Goal: Transaction & Acquisition: Obtain resource

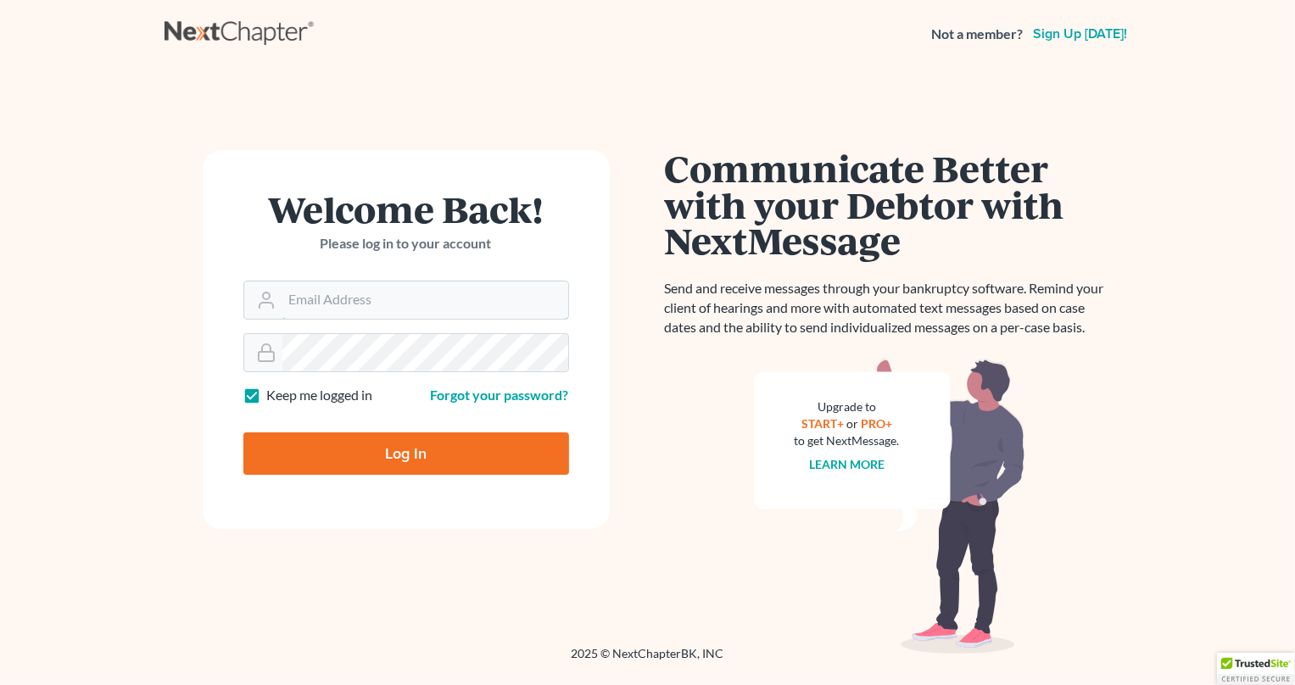
type input "[PERSON_NAME][EMAIL_ADDRESS][DOMAIN_NAME]"
click at [423, 463] on input "Log In" at bounding box center [406, 454] width 326 height 42
type input "Thinking..."
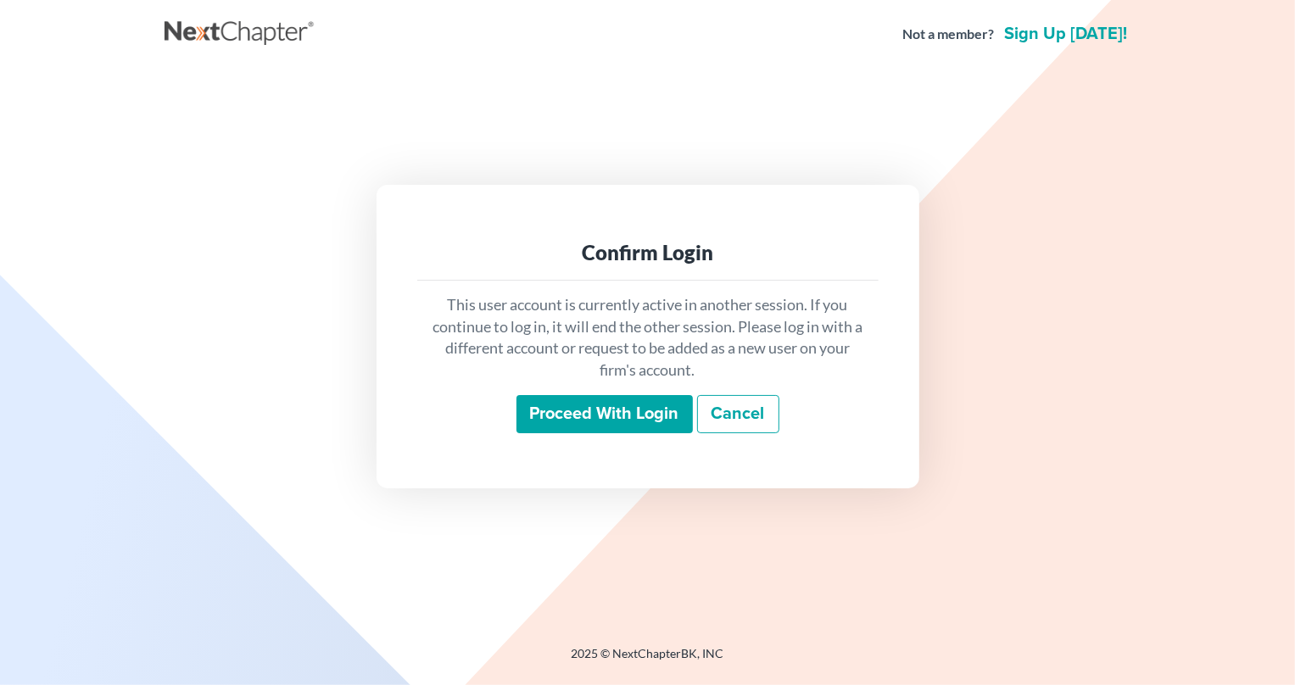
click at [627, 425] on input "Proceed with login" at bounding box center [605, 414] width 176 height 39
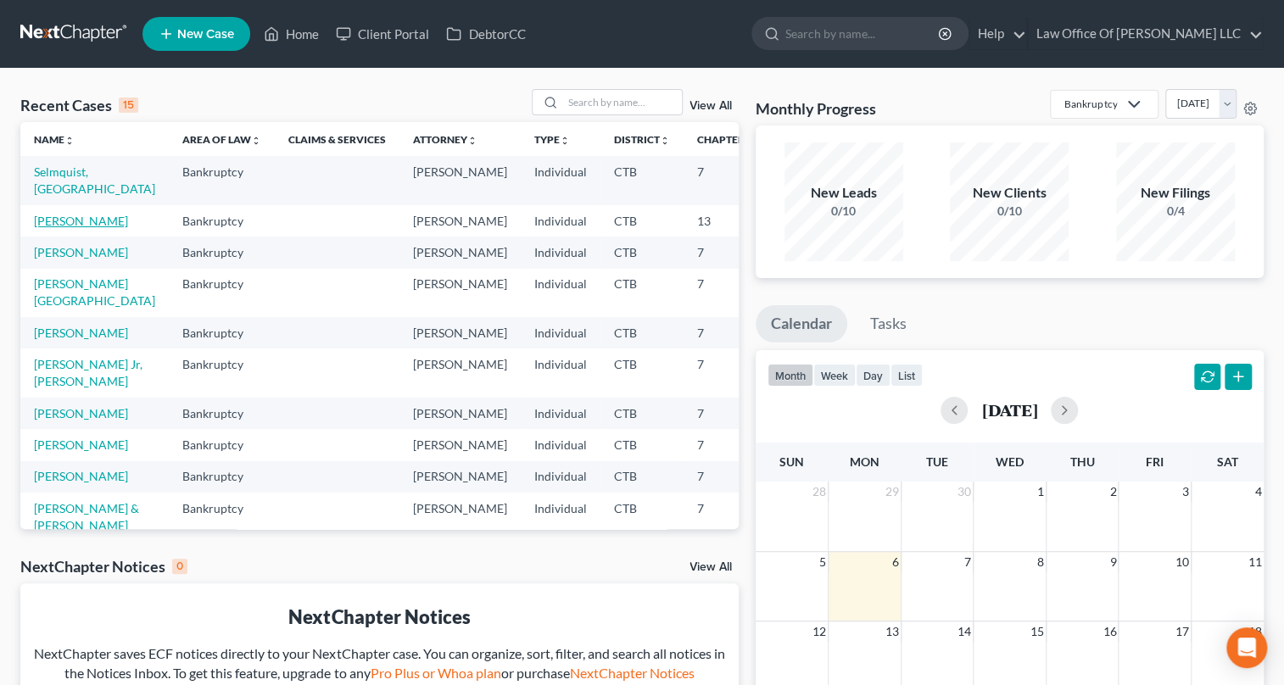
click at [87, 228] on link "[PERSON_NAME]" at bounding box center [81, 221] width 94 height 14
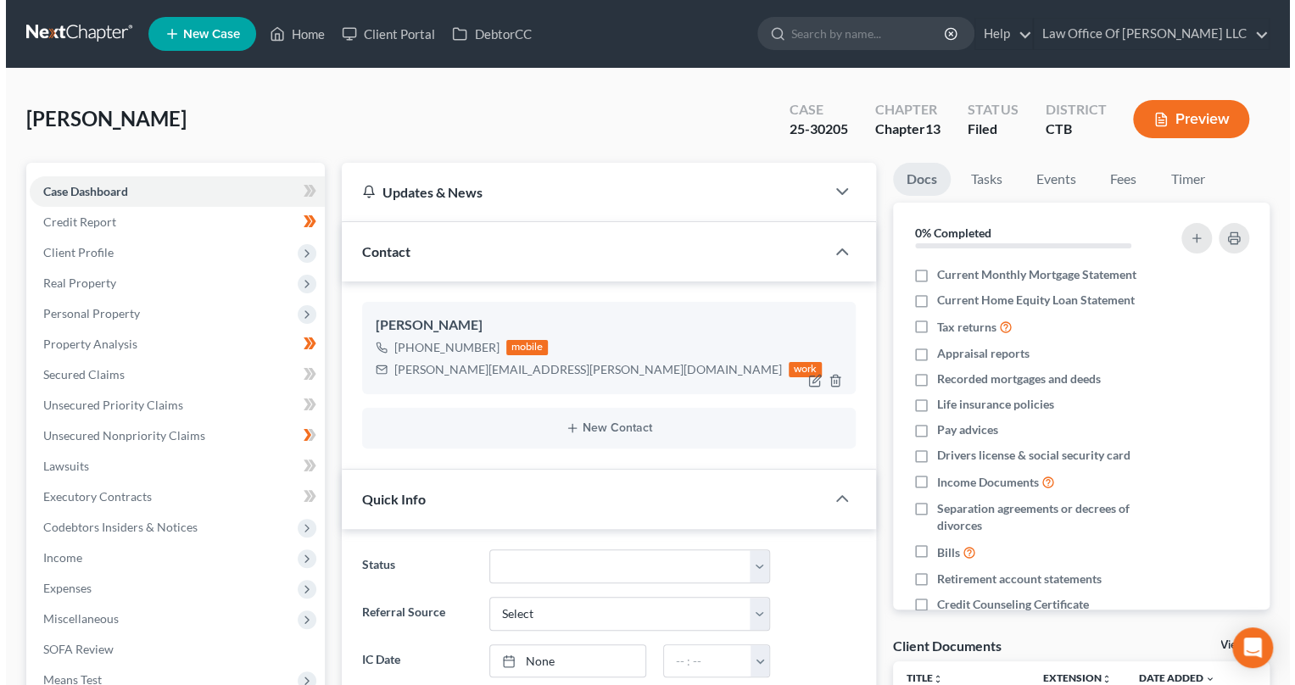
scroll to position [76, 0]
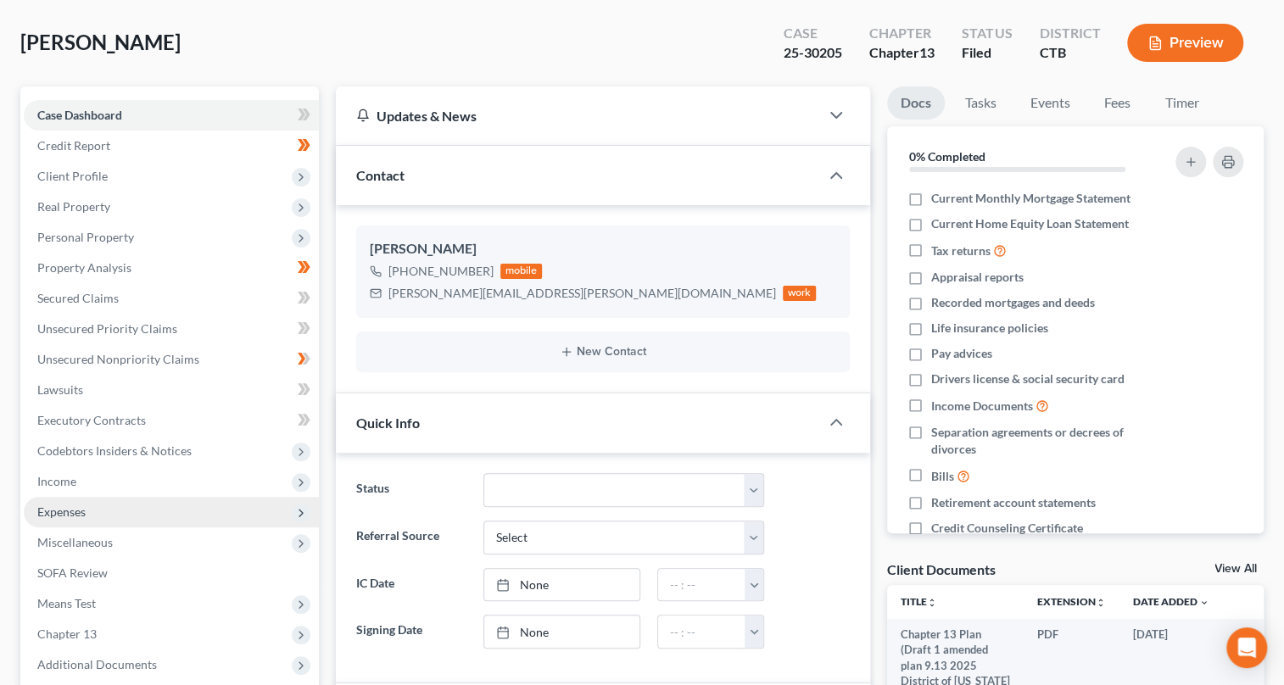
click at [92, 509] on span "Expenses" at bounding box center [171, 512] width 295 height 31
click at [1188, 42] on button "Preview" at bounding box center [1185, 43] width 116 height 38
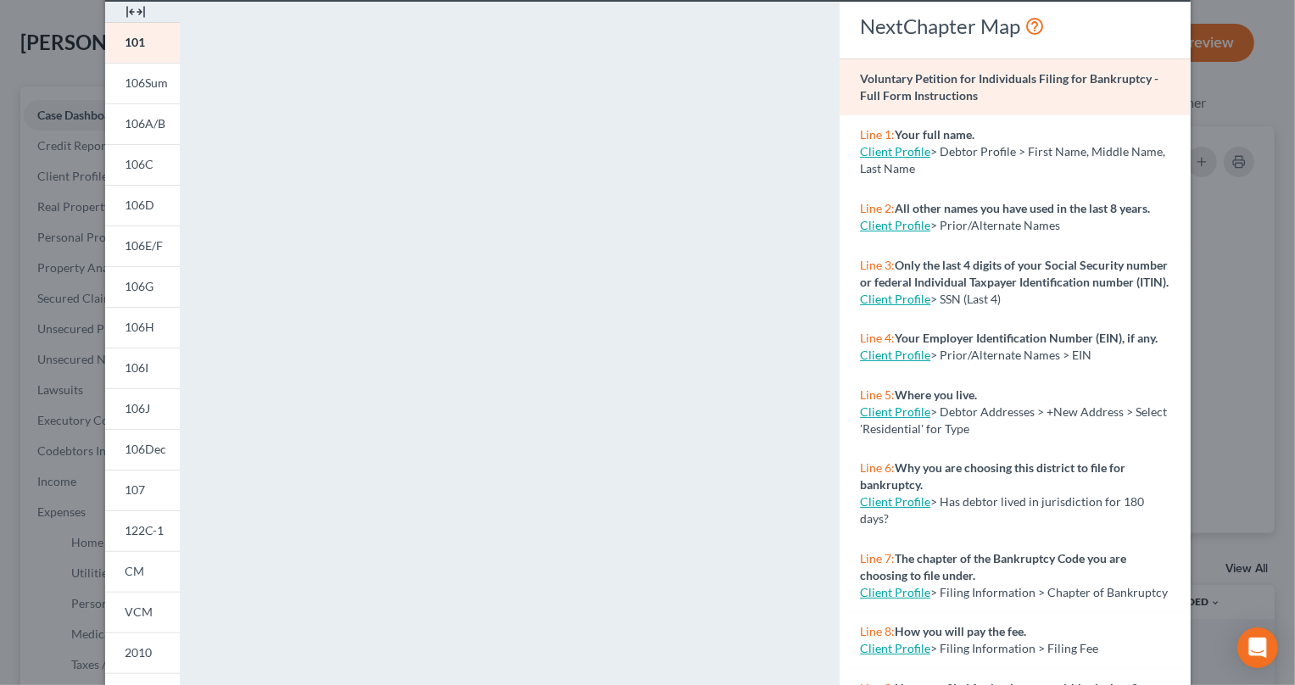
scroll to position [271, 0]
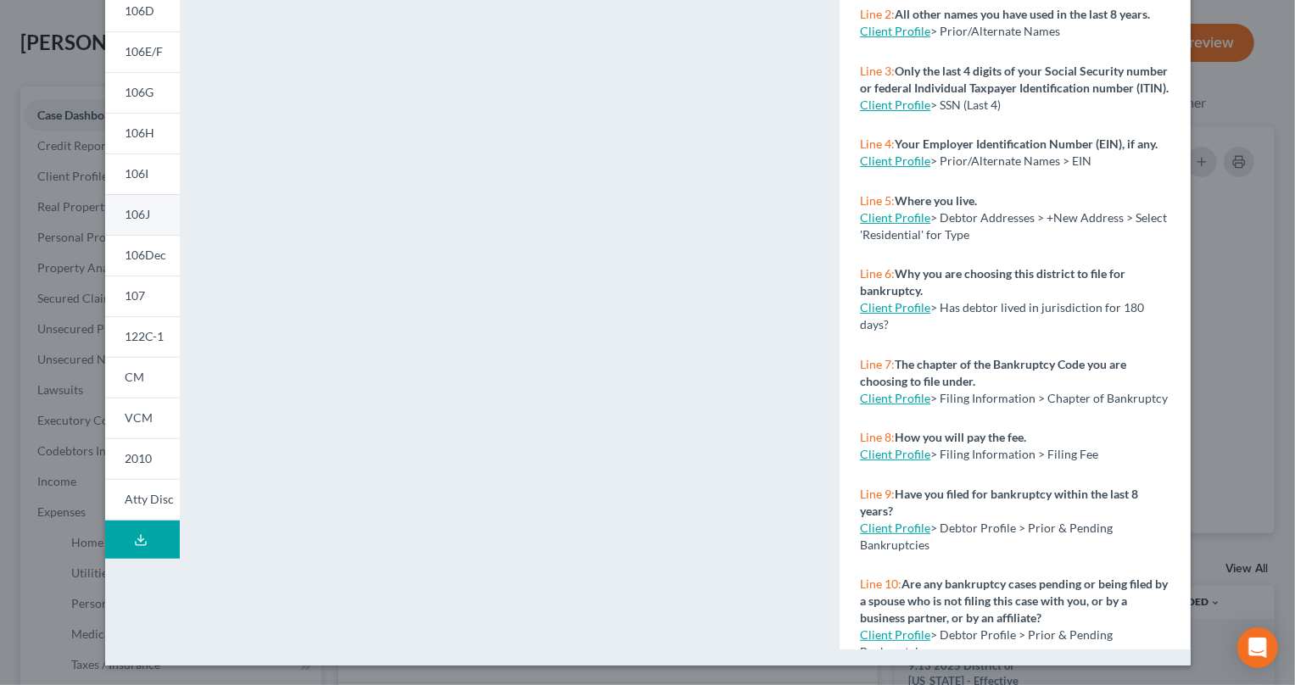
click at [127, 222] on link "106J" at bounding box center [142, 214] width 75 height 41
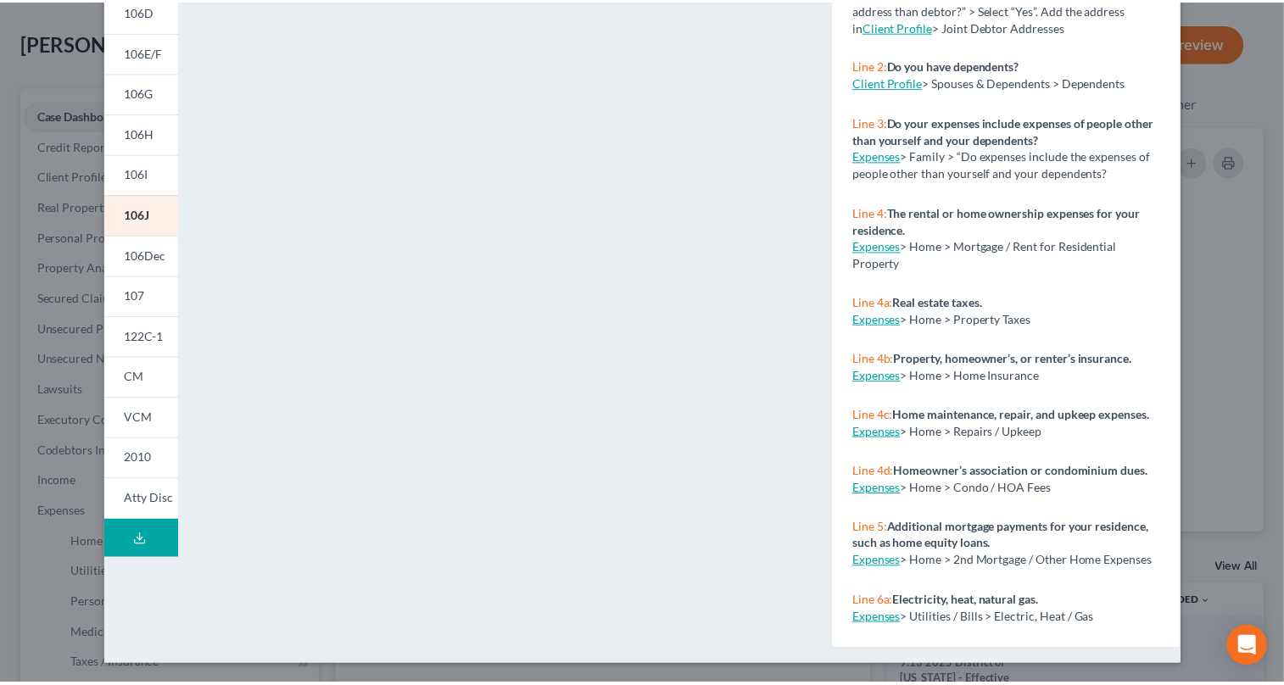
scroll to position [0, 0]
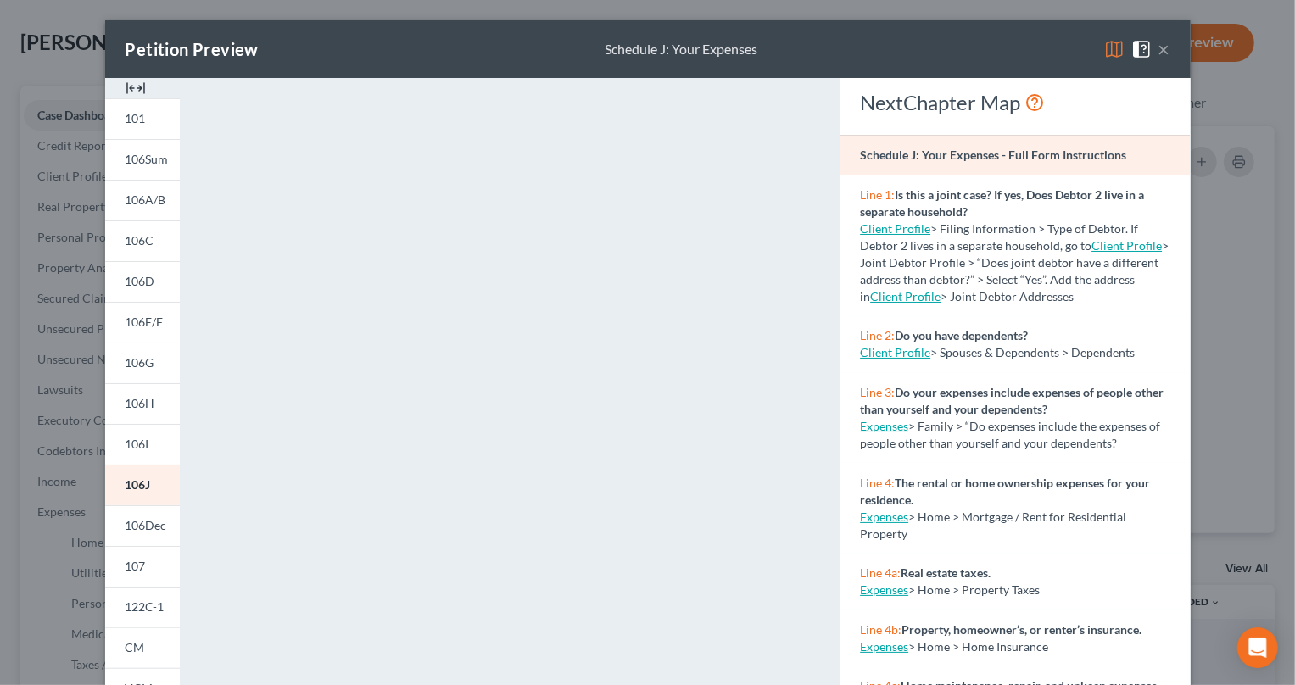
click at [1152, 48] on span at bounding box center [1145, 48] width 27 height 14
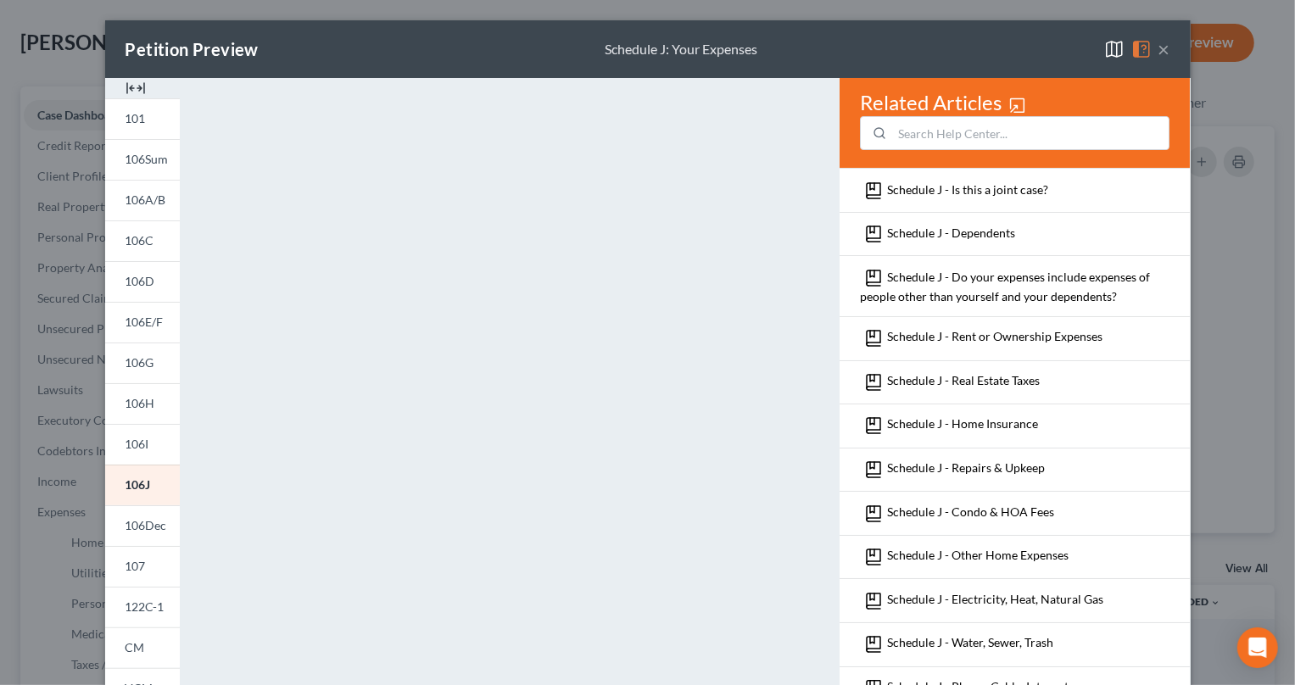
click at [1159, 43] on button "×" at bounding box center [1165, 49] width 12 height 20
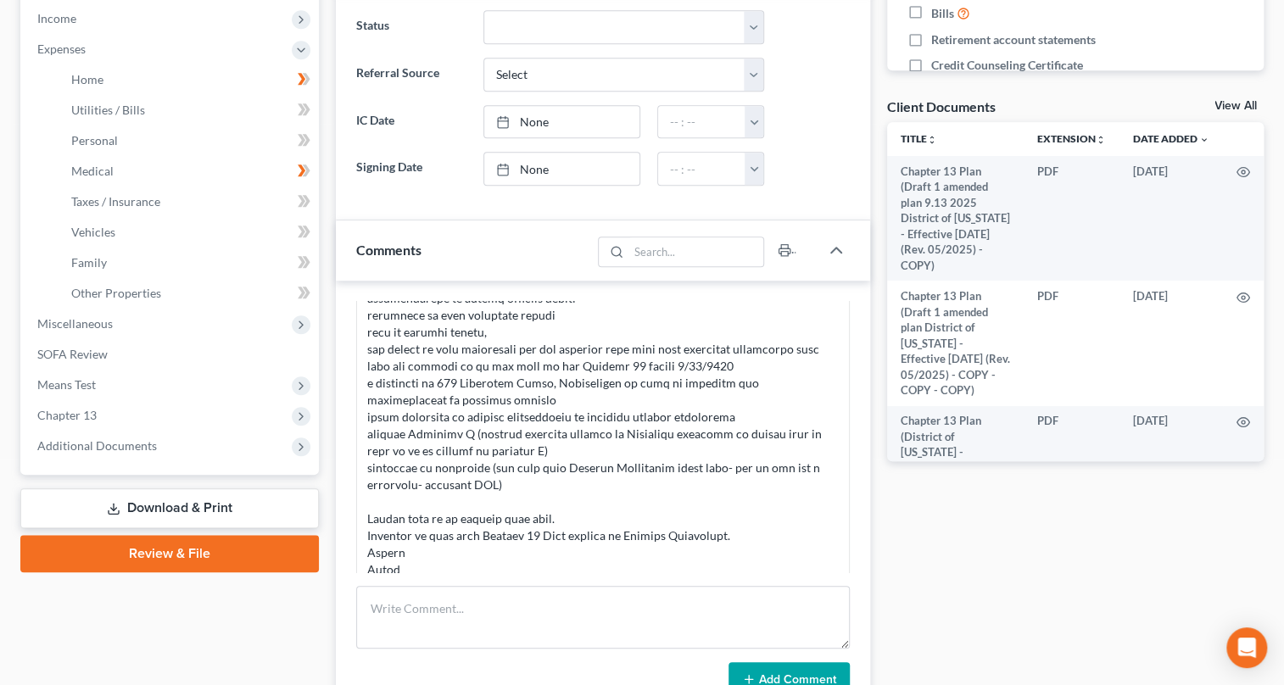
scroll to position [694, 0]
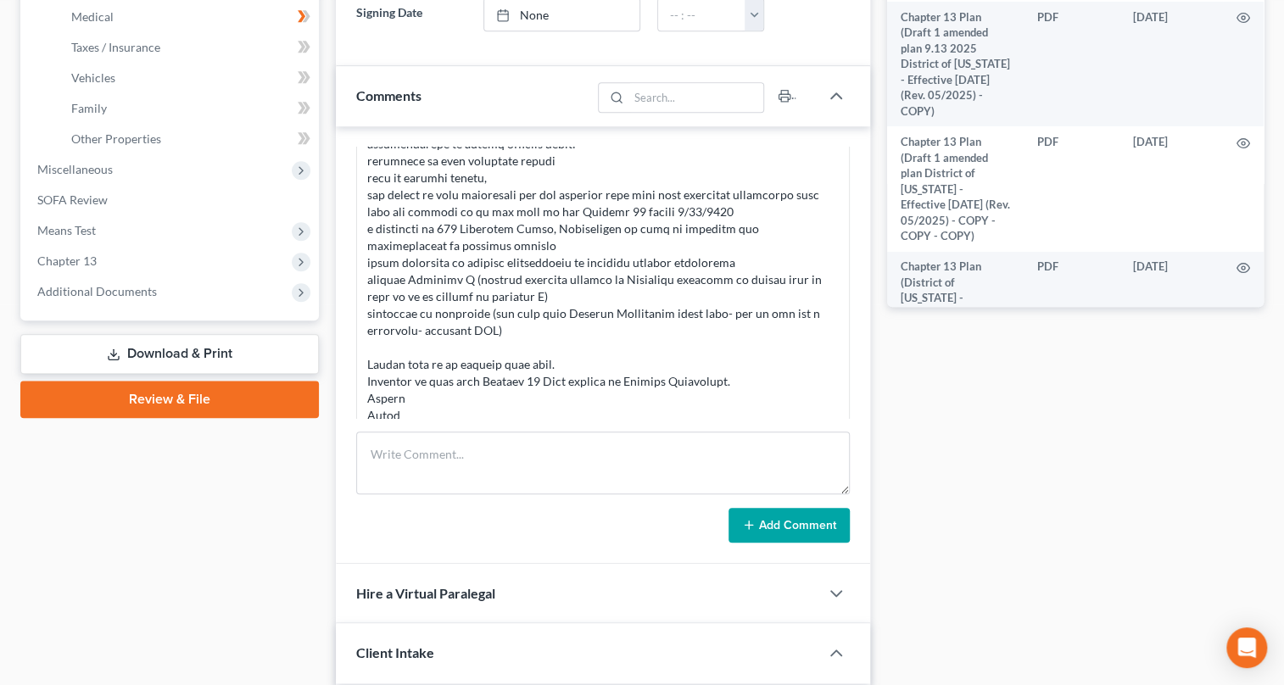
click at [221, 353] on link "Download & Print" at bounding box center [169, 354] width 299 height 40
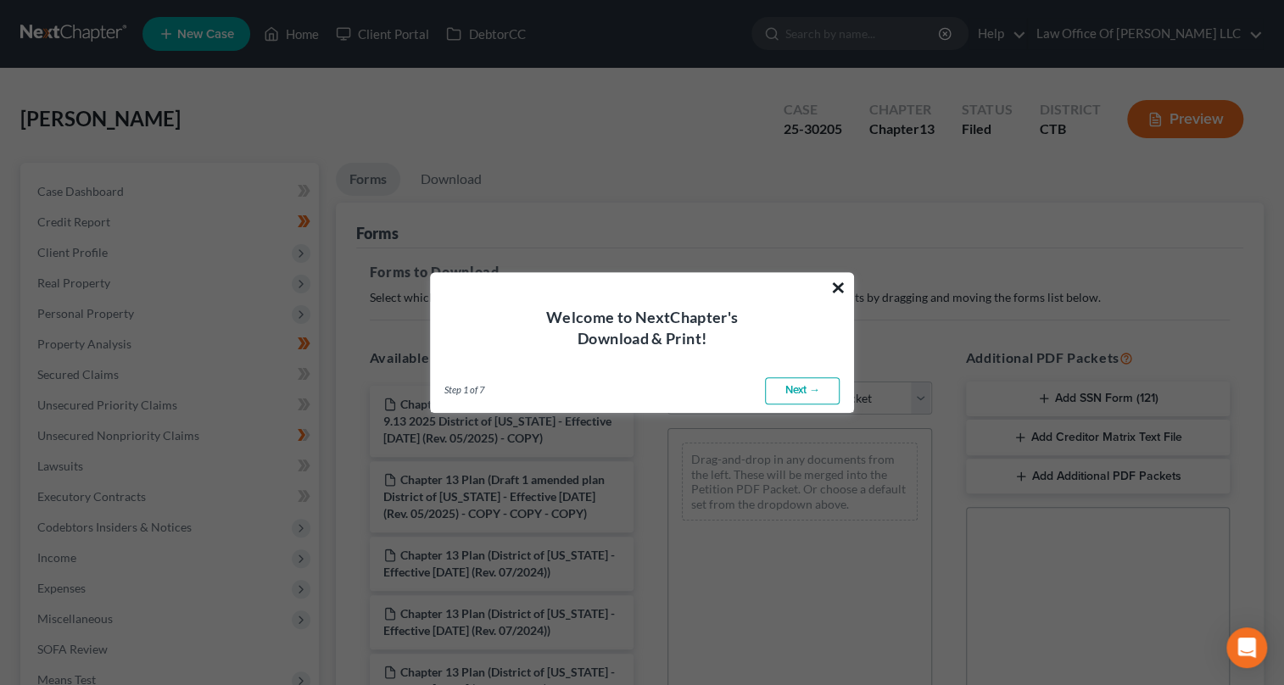
click at [837, 277] on button "×" at bounding box center [839, 287] width 16 height 27
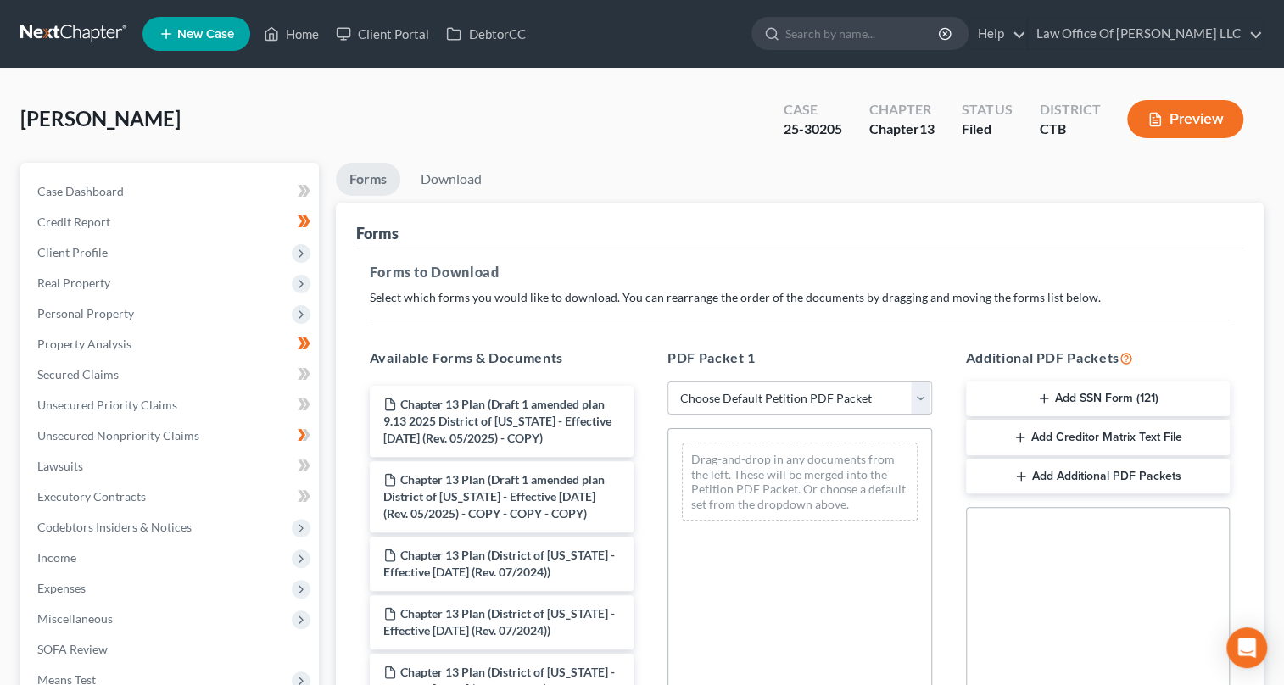
click at [926, 392] on select "Choose Default Petition PDF Packet Complete Bankruptcy Petition (all forms and …" at bounding box center [800, 399] width 265 height 34
select select "2"
click at [668, 382] on select "Choose Default Petition PDF Packet Complete Bankruptcy Petition (all forms and …" at bounding box center [800, 399] width 265 height 34
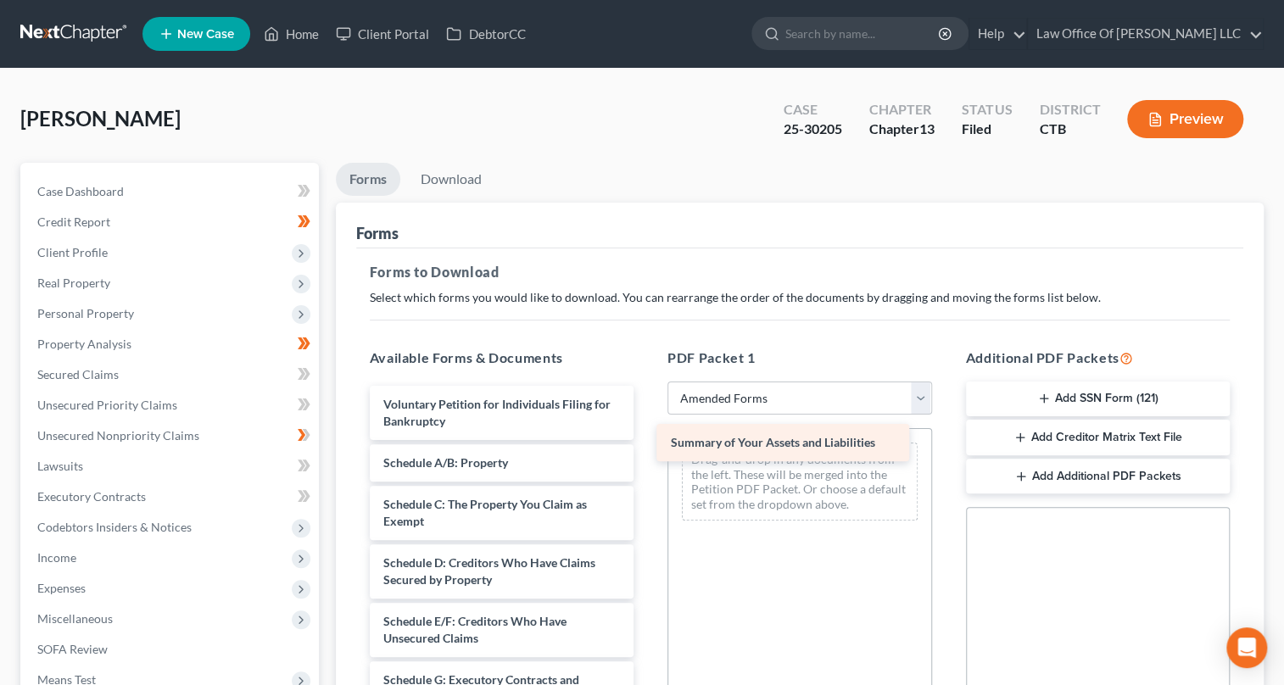
drag, startPoint x: 530, startPoint y: 460, endPoint x: 818, endPoint y: 441, distance: 288.2
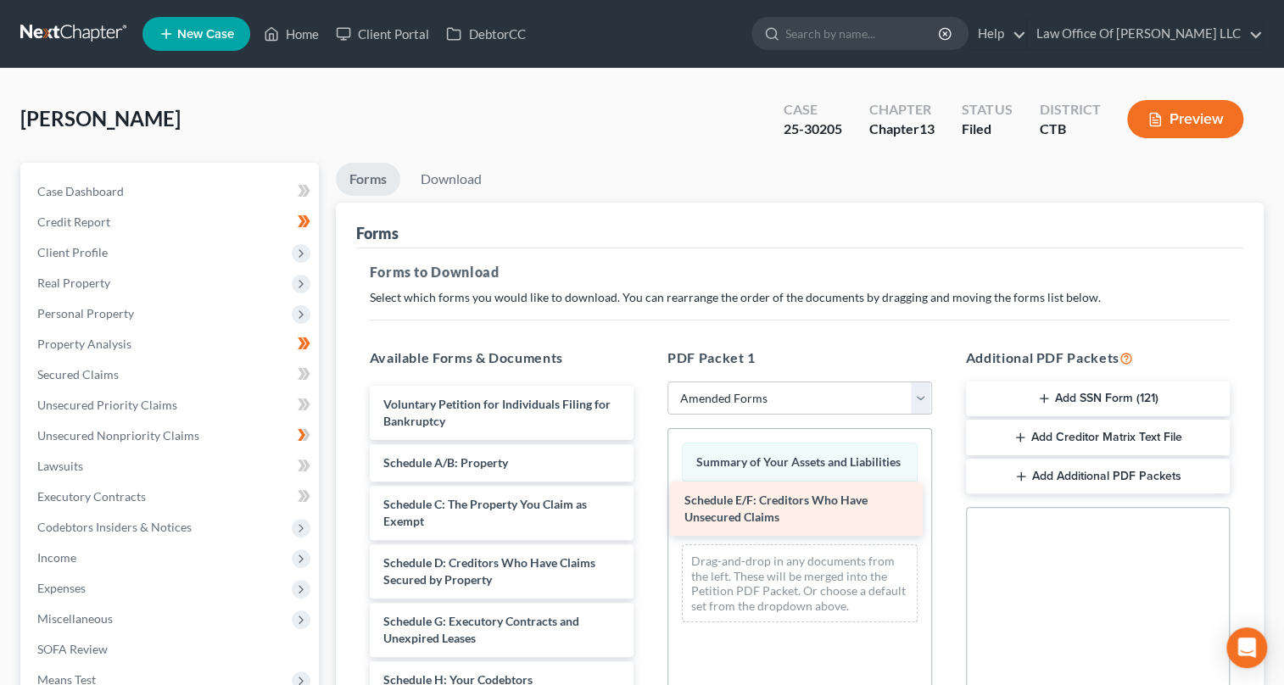
drag, startPoint x: 517, startPoint y: 635, endPoint x: 818, endPoint y: 515, distance: 324.0
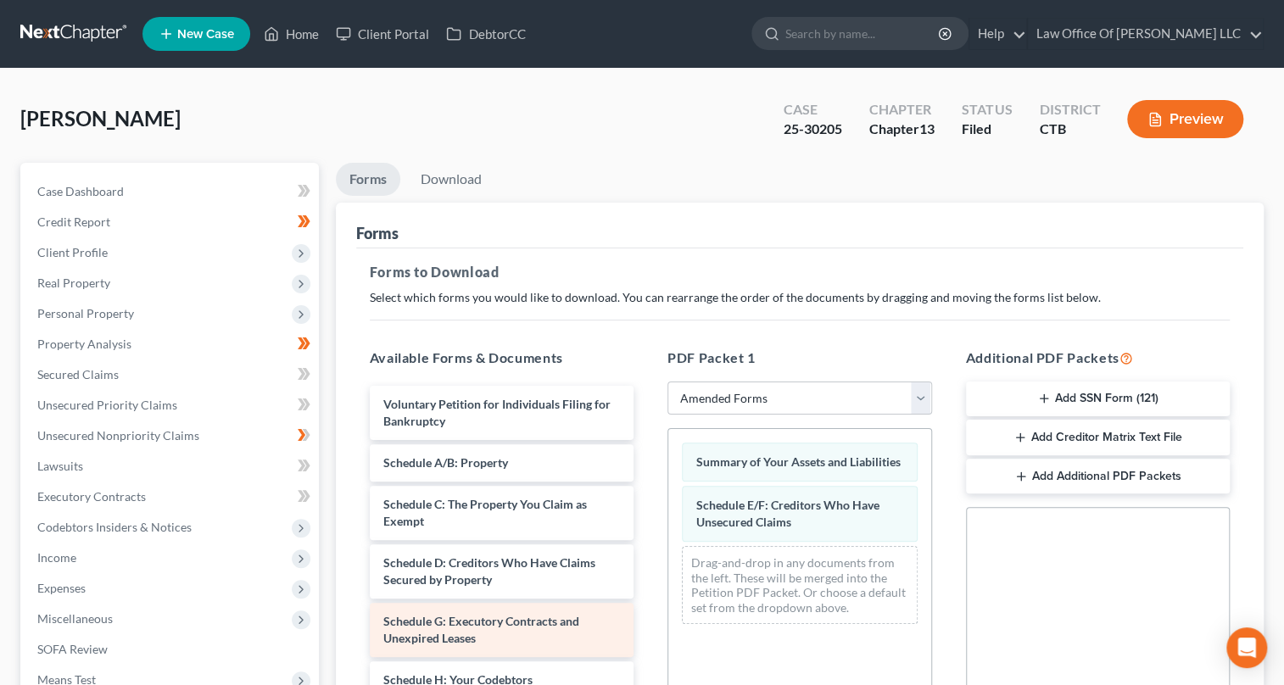
scroll to position [76, 0]
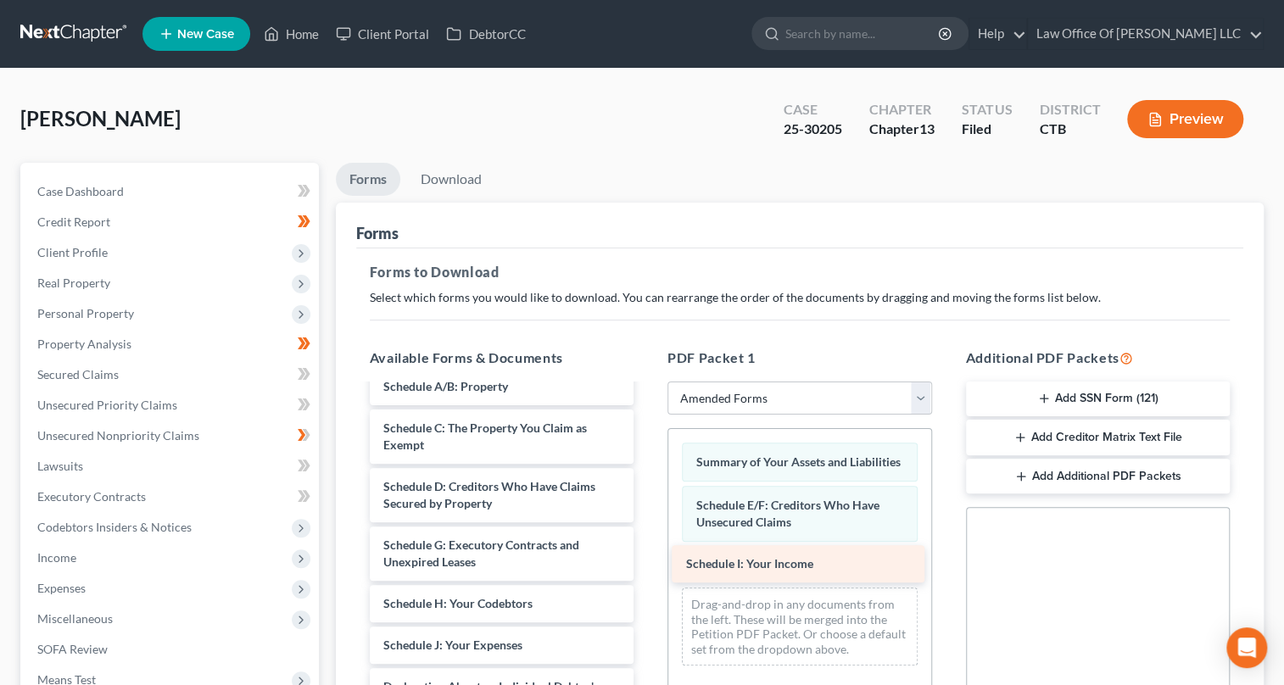
drag, startPoint x: 482, startPoint y: 636, endPoint x: 785, endPoint y: 557, distance: 313.0
click at [648, 557] on div "Schedule I: Your Income Voluntary Petition for Individuals Filing for Bankruptc…" at bounding box center [502, 666] width 292 height 713
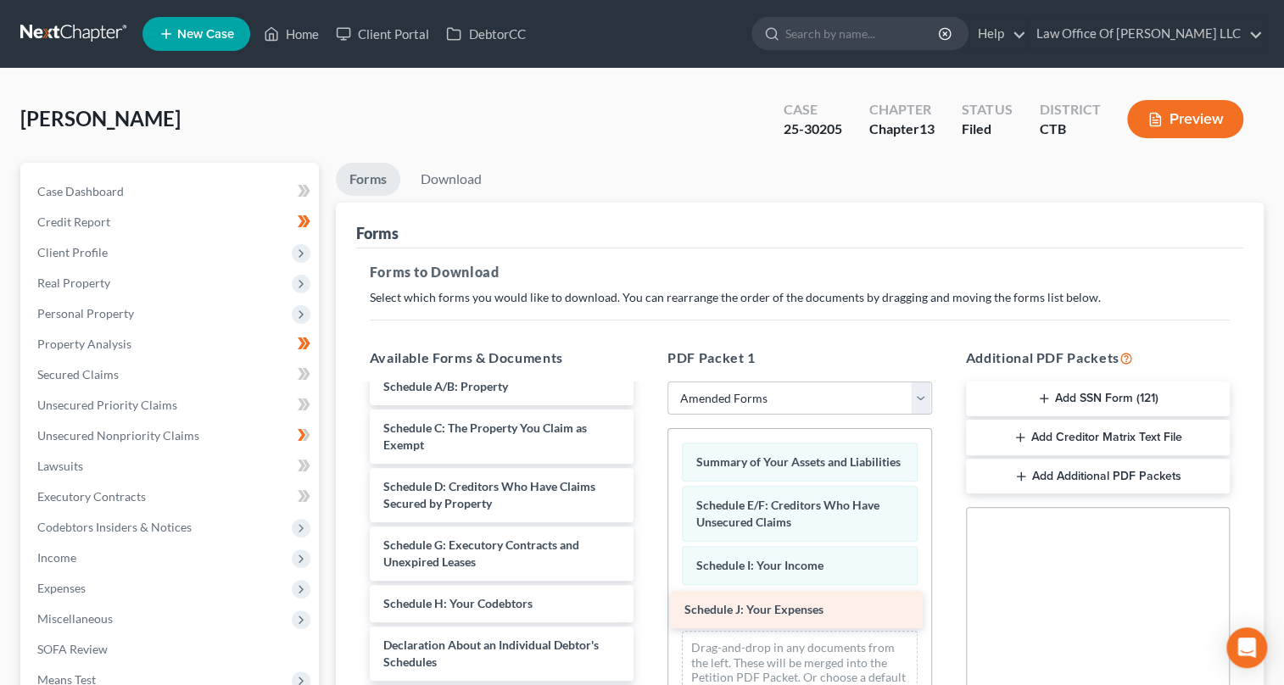
drag, startPoint x: 471, startPoint y: 646, endPoint x: 772, endPoint y: 612, distance: 303.0
click at [648, 612] on div "Schedule J: Your Expenses Voluntary Petition for Individuals Filing for Bankrup…" at bounding box center [502, 646] width 292 height 672
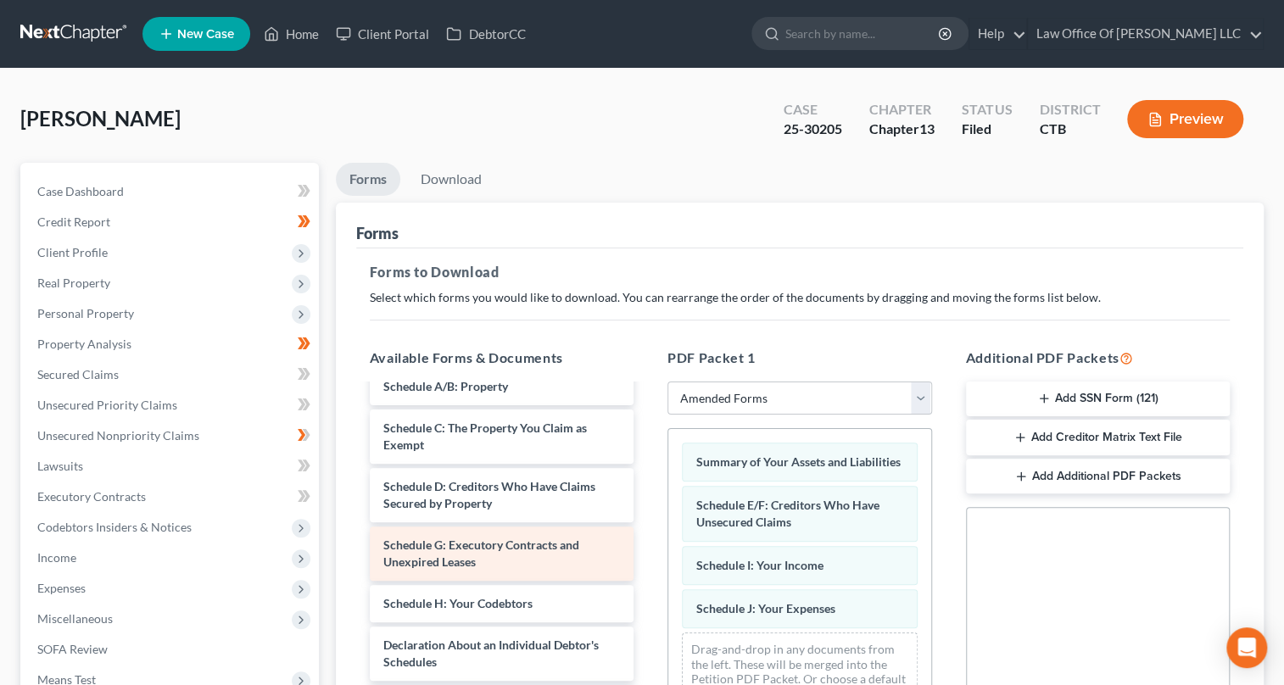
scroll to position [154, 0]
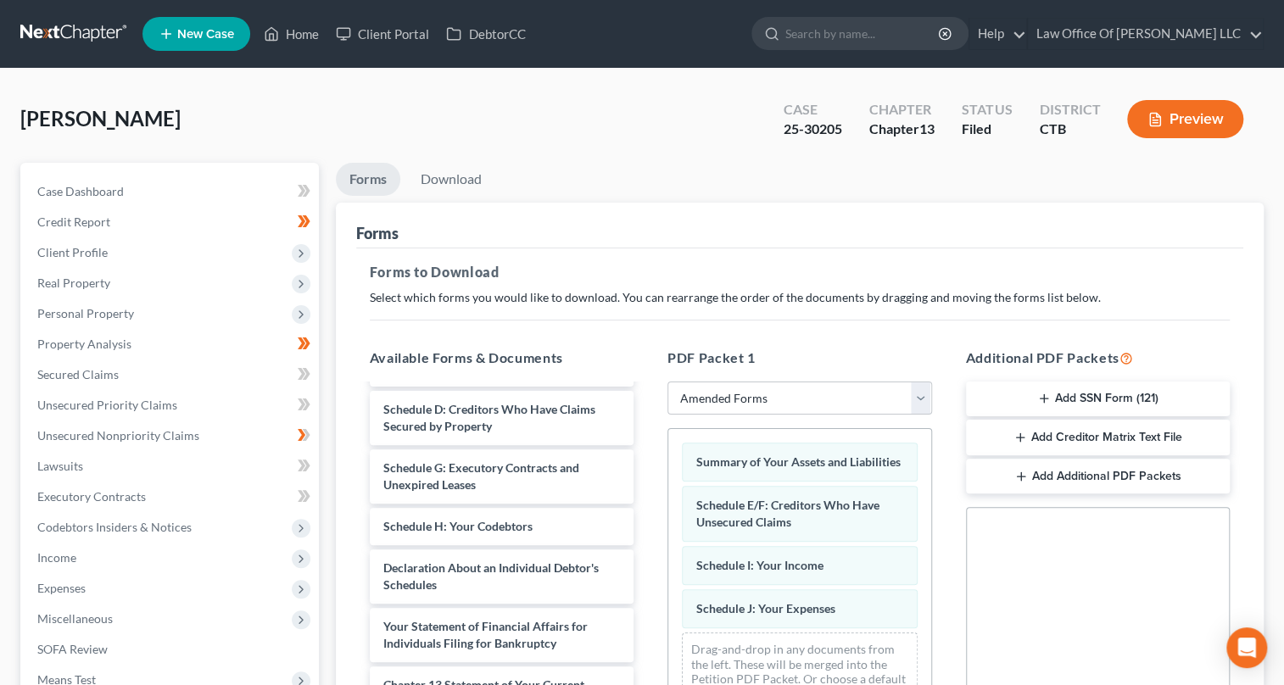
click at [1052, 400] on button "Add SSN Form (121)" at bounding box center [1098, 400] width 265 height 36
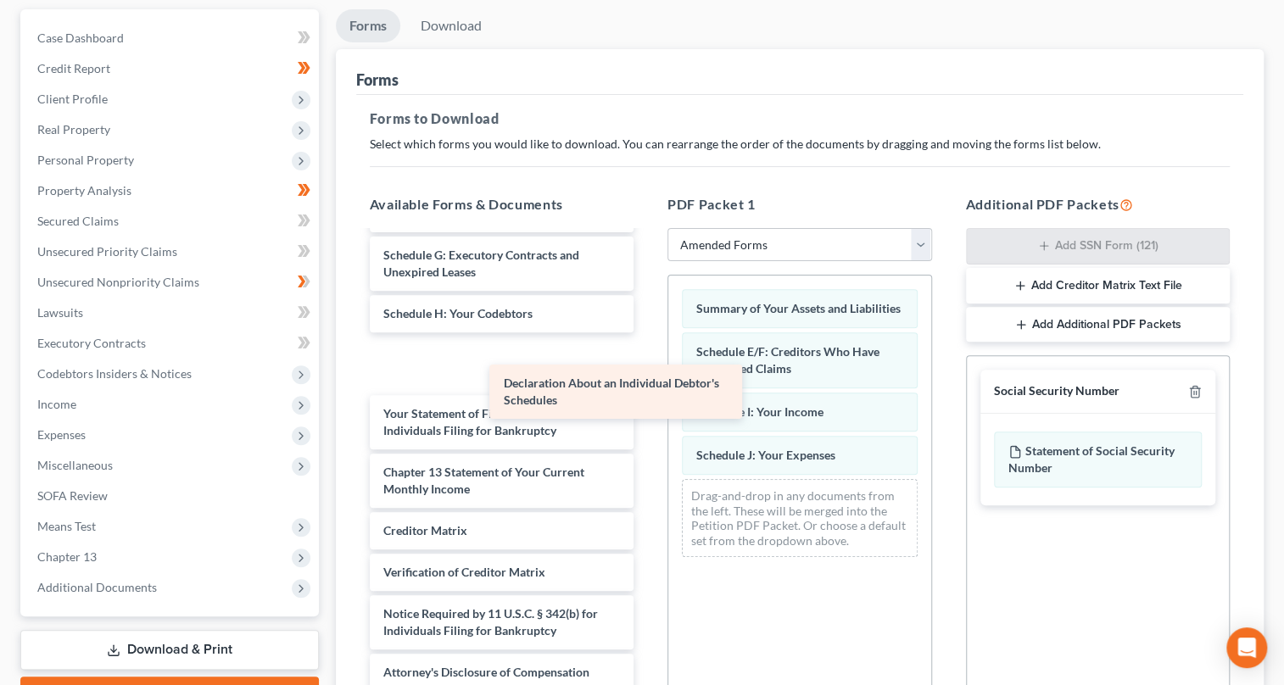
scroll to position [154, 0]
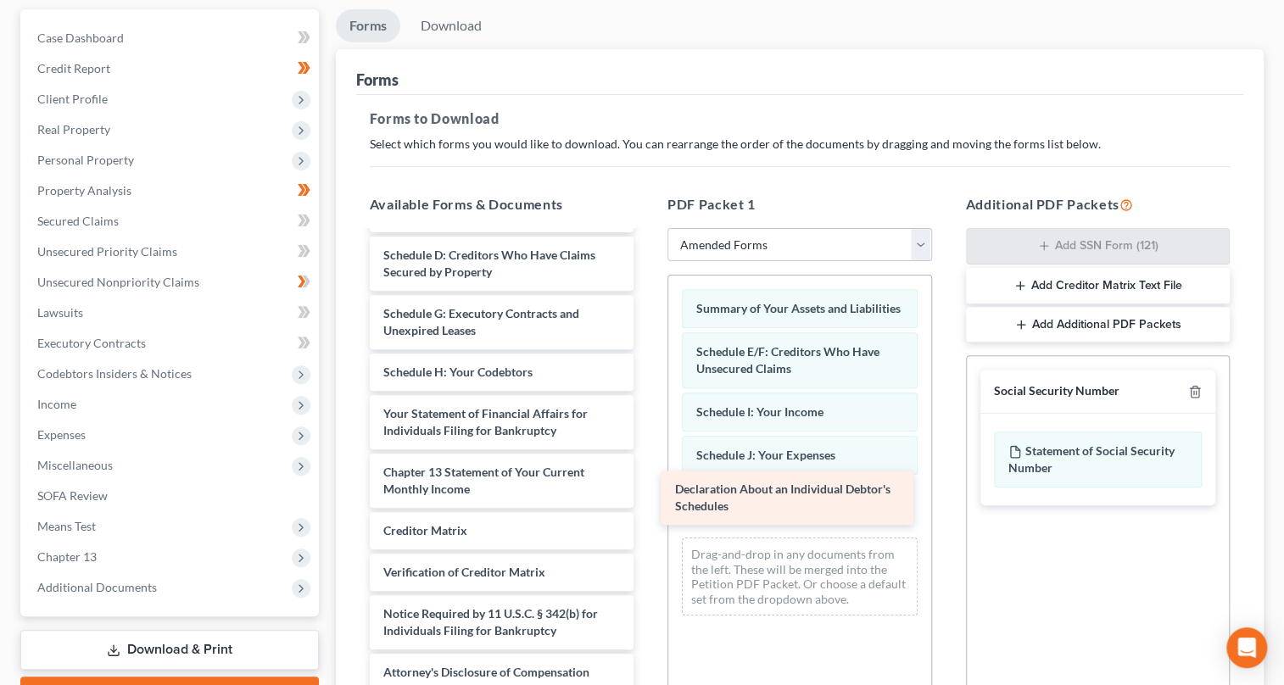
drag, startPoint x: 482, startPoint y: 355, endPoint x: 774, endPoint y: 492, distance: 322.6
click at [648, 492] on div "Declaration About an Individual Debtor's Schedules Voluntary Petition for Indiv…" at bounding box center [502, 384] width 292 height 613
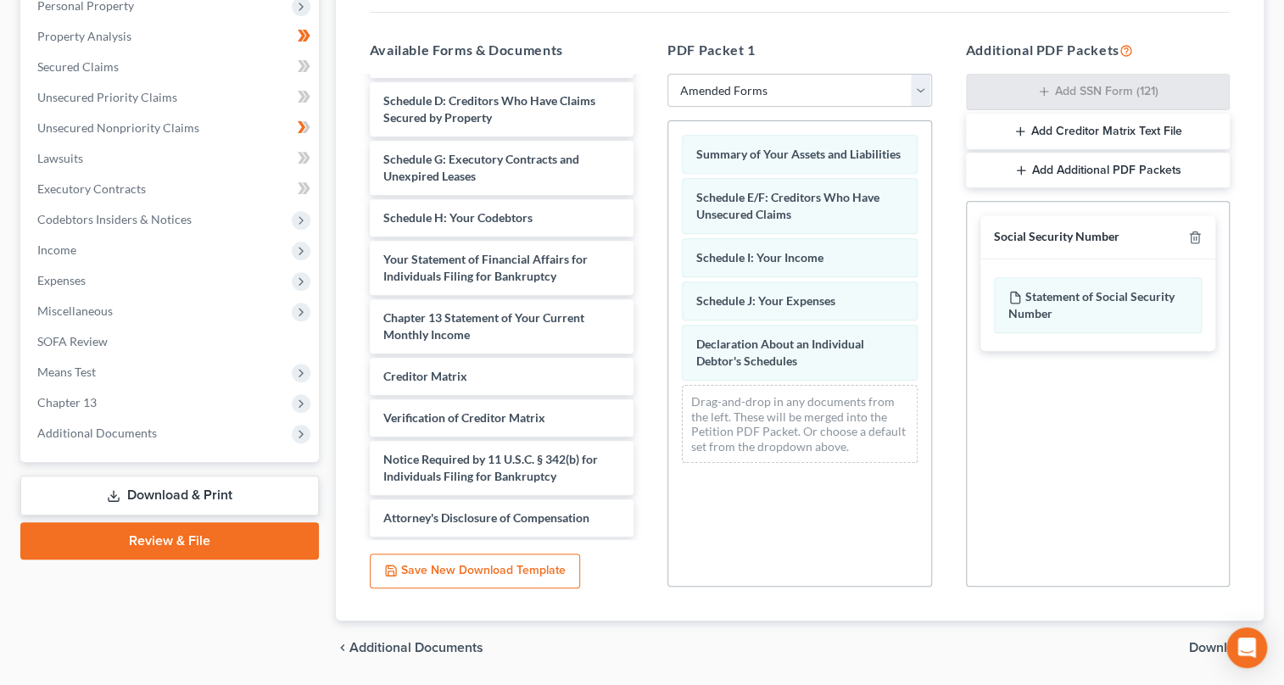
scroll to position [361, 0]
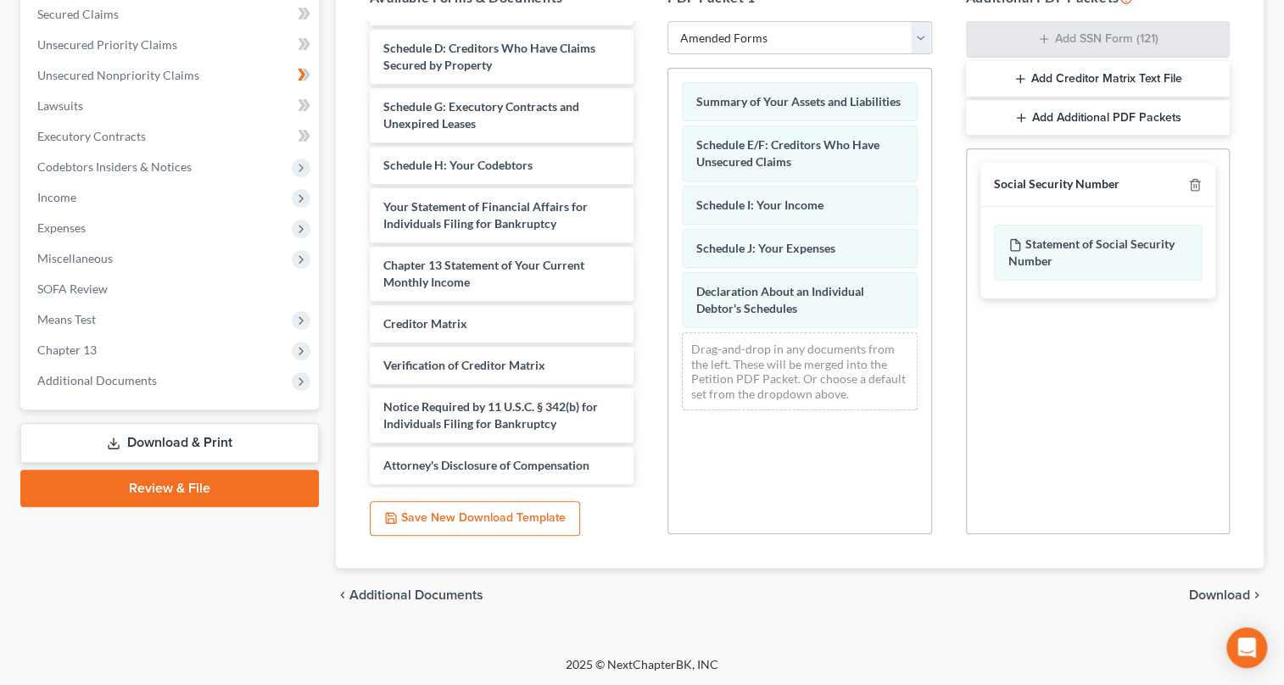
click at [1217, 594] on span "Download" at bounding box center [1219, 596] width 61 height 14
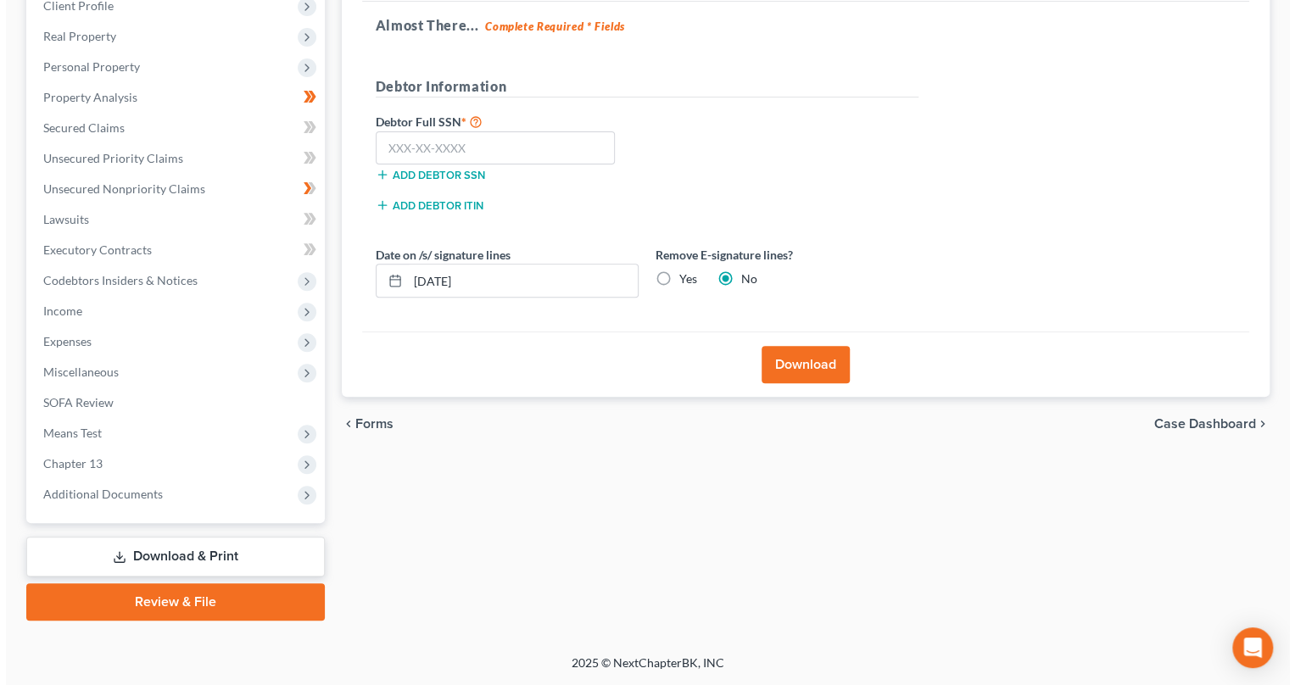
scroll to position [244, 0]
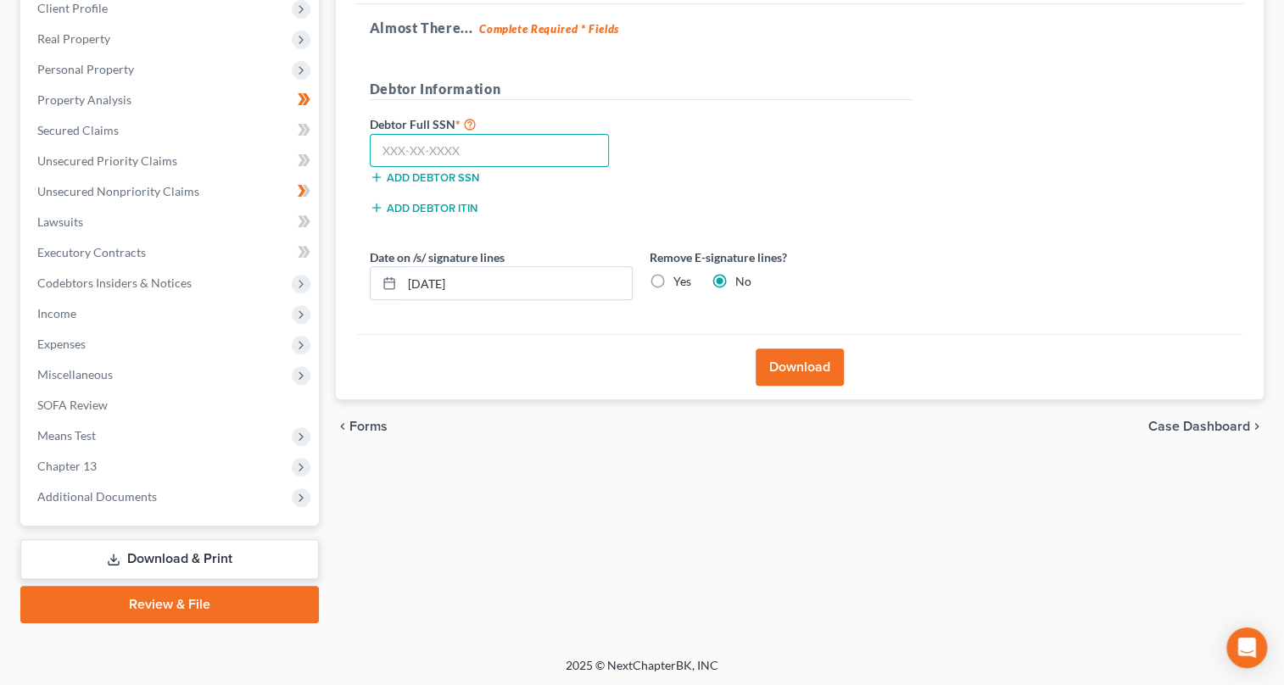
click at [399, 143] on input "text" at bounding box center [490, 151] width 240 height 34
type input "049-50-6865"
click at [797, 370] on button "Download" at bounding box center [800, 367] width 88 height 37
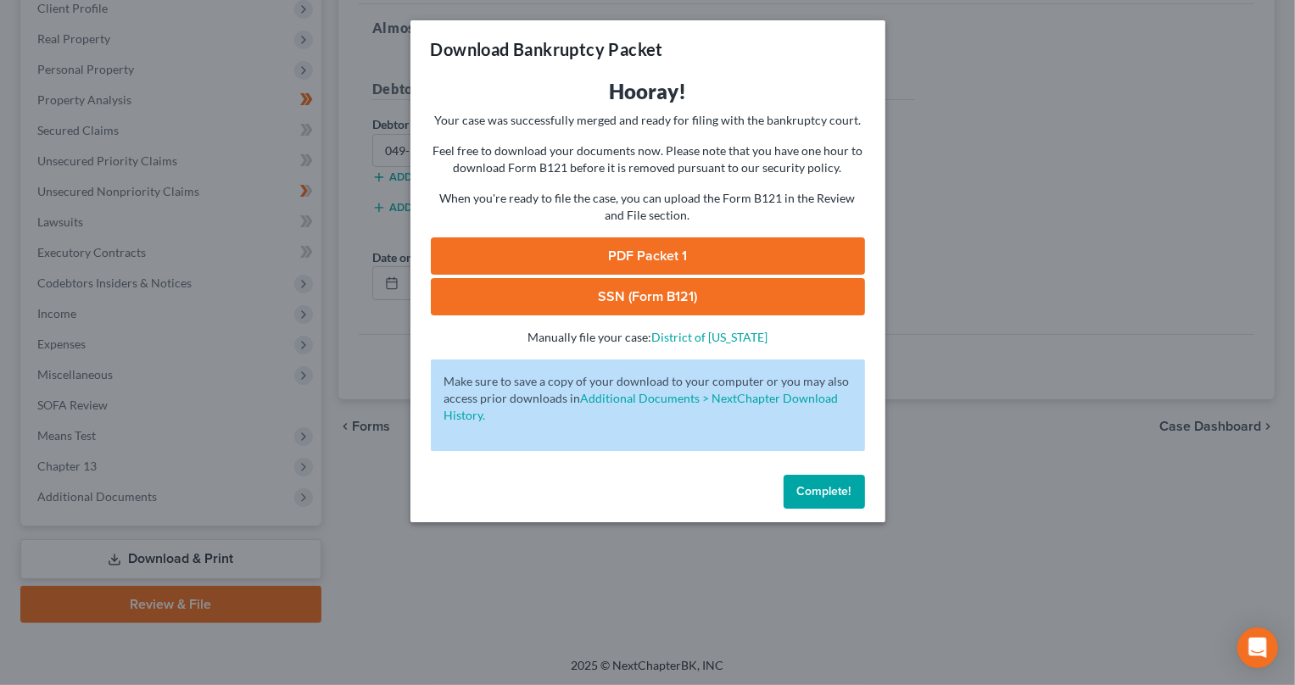
click at [705, 254] on link "PDF Packet 1" at bounding box center [648, 256] width 434 height 37
